Goal: Task Accomplishment & Management: Complete application form

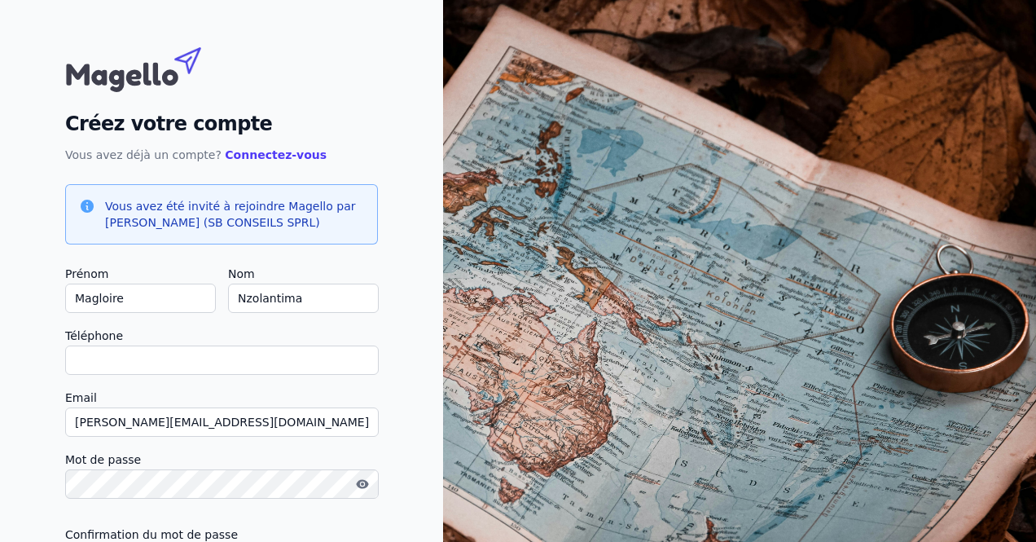
scroll to position [81, 0]
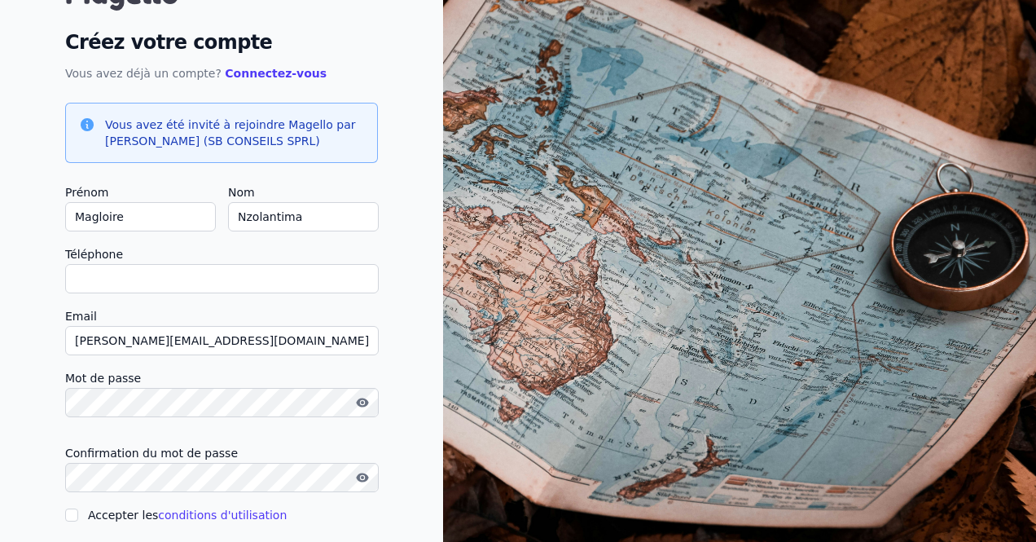
type input "+"
checkbox input "false"
type input "[PHONE_NUMBER]"
click at [378, 317] on label "Email" at bounding box center [221, 316] width 313 height 20
click at [379, 326] on input "[PERSON_NAME][EMAIL_ADDRESS][DOMAIN_NAME]" at bounding box center [222, 340] width 314 height 29
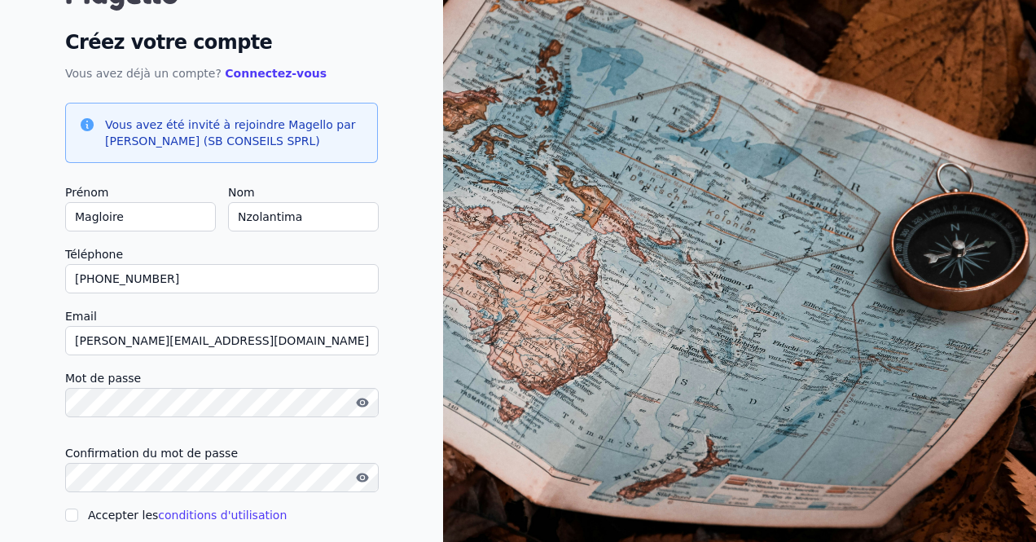
click at [368, 399] on icon "button" at bounding box center [362, 402] width 12 height 9
click at [364, 477] on icon "button" at bounding box center [362, 477] width 3 height 3
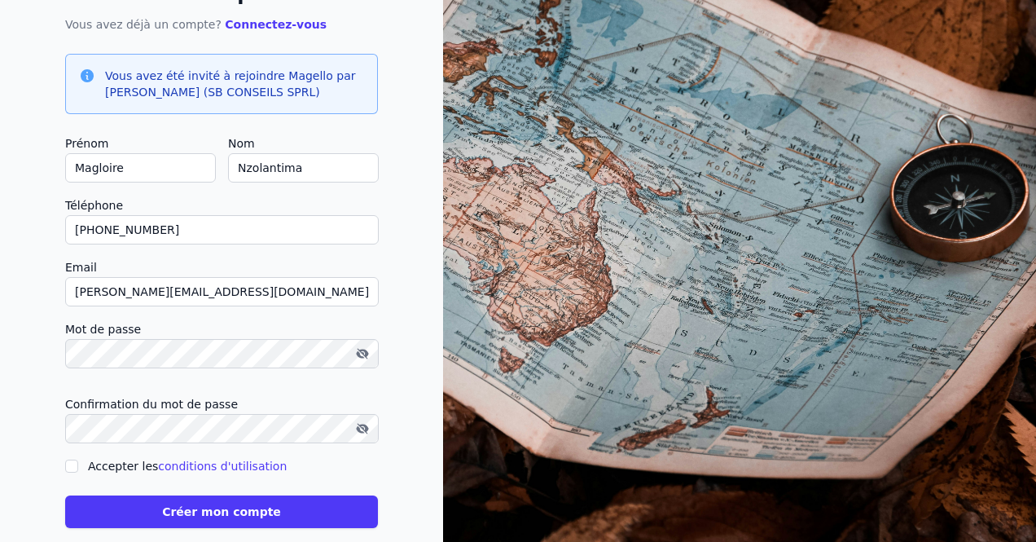
scroll to position [155, 0]
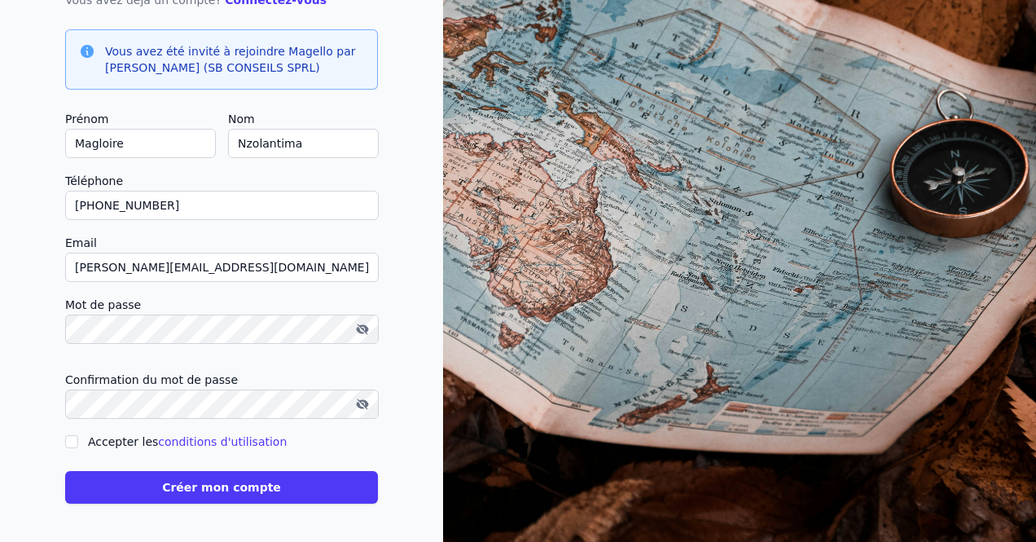
click at [78, 440] on input "Accepter les conditions d'utilisation" at bounding box center [71, 441] width 13 height 13
checkbox input "true"
click at [230, 490] on button "Créer mon compte" at bounding box center [221, 487] width 313 height 33
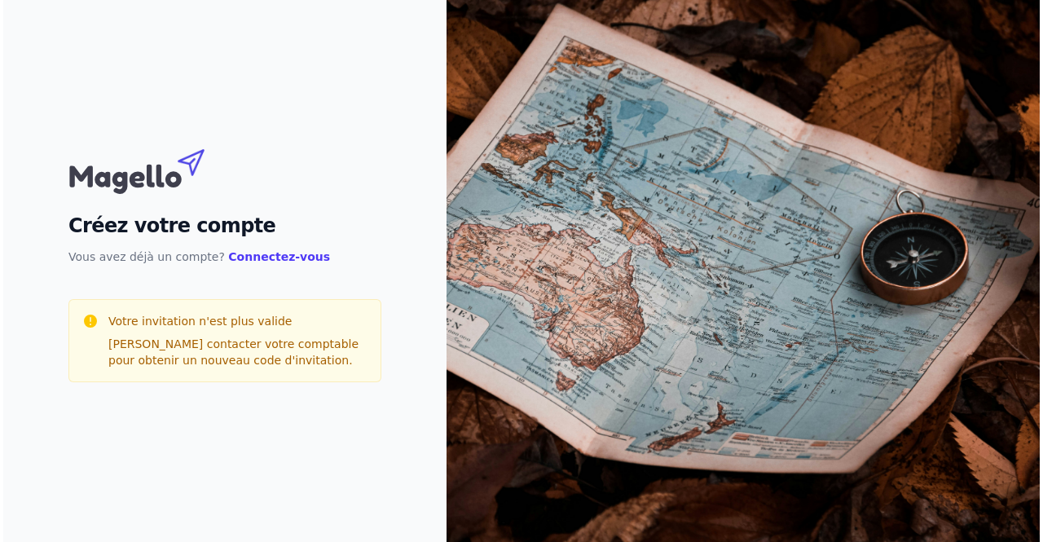
scroll to position [0, 0]
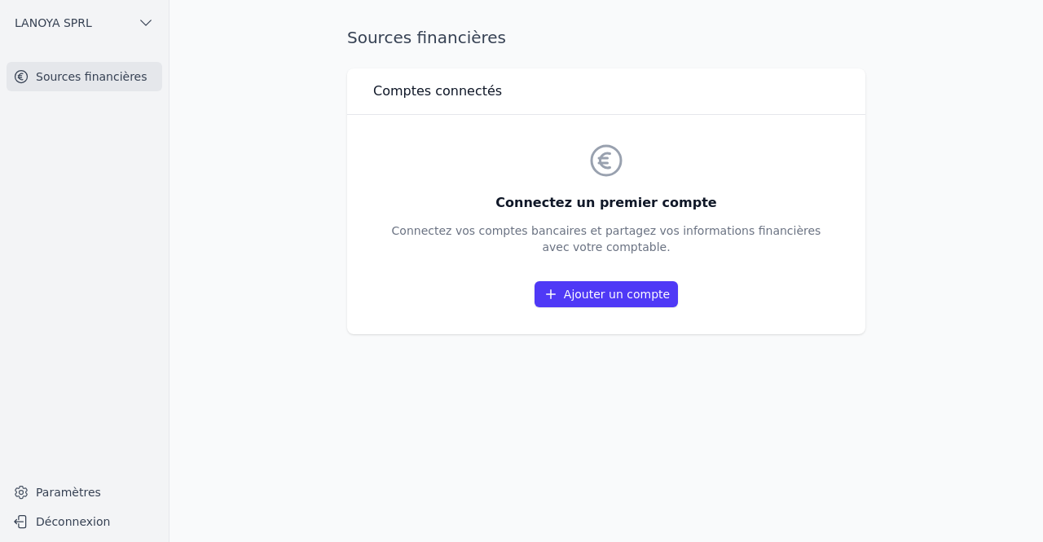
click at [143, 24] on icon "button" at bounding box center [146, 23] width 16 height 16
click at [244, 55] on div at bounding box center [521, 271] width 1043 height 542
